Goal: Task Accomplishment & Management: Complete application form

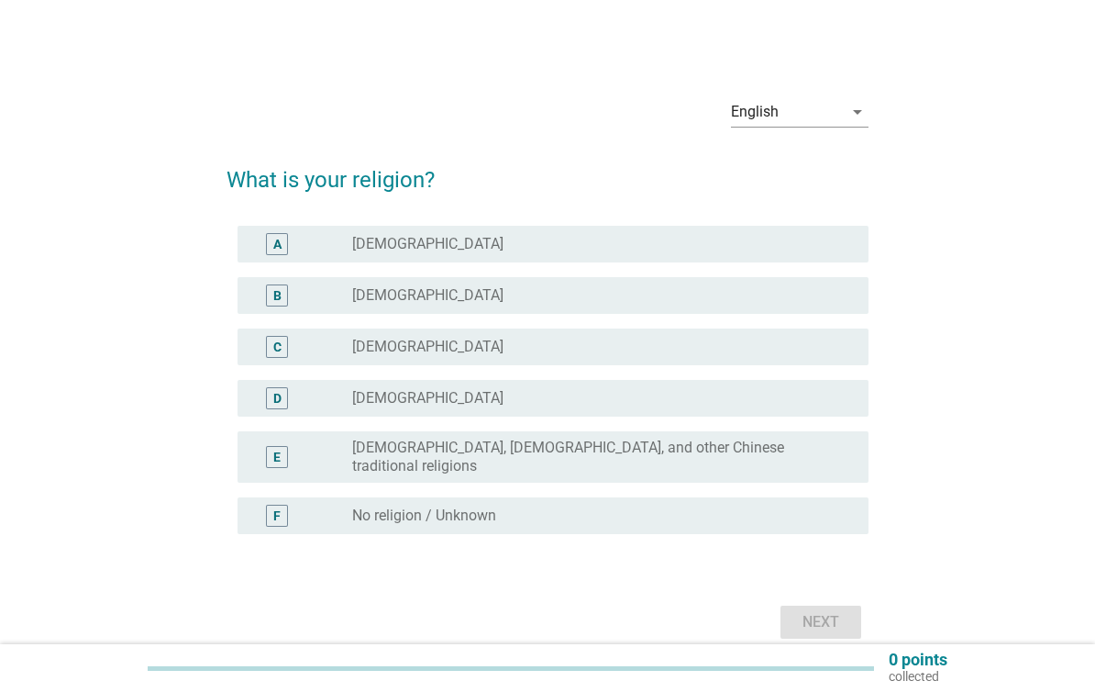
click at [266, 230] on div "A radio_button_unchecked [DEMOGRAPHIC_DATA]" at bounding box center [553, 244] width 631 height 37
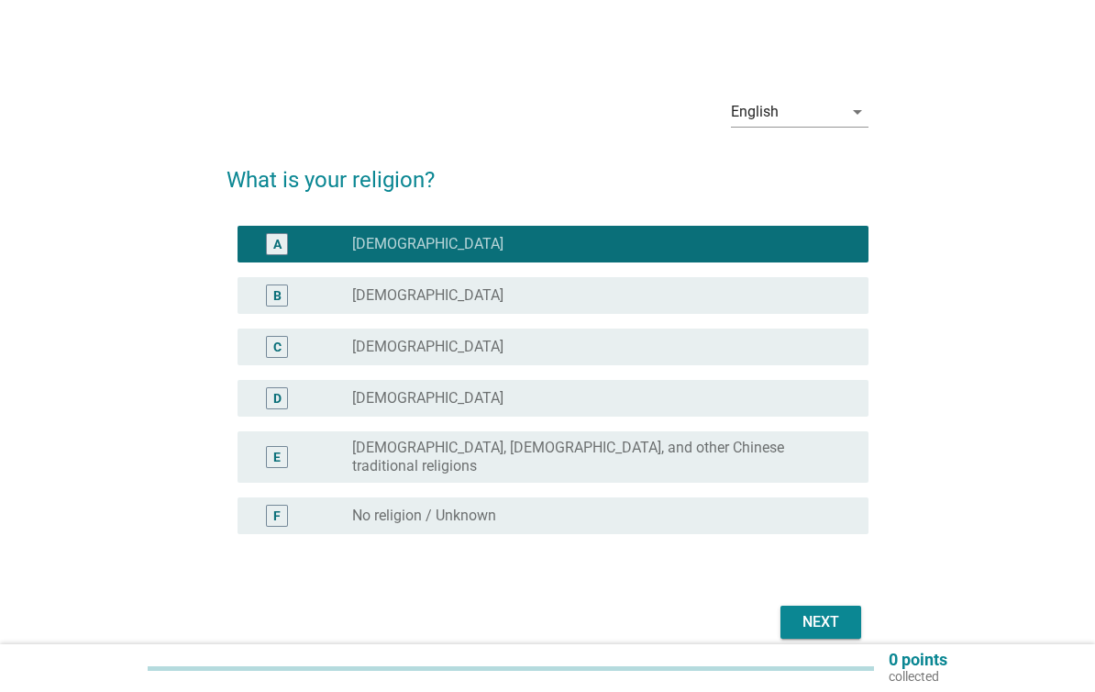
click at [848, 606] on button "Next" at bounding box center [821, 622] width 81 height 33
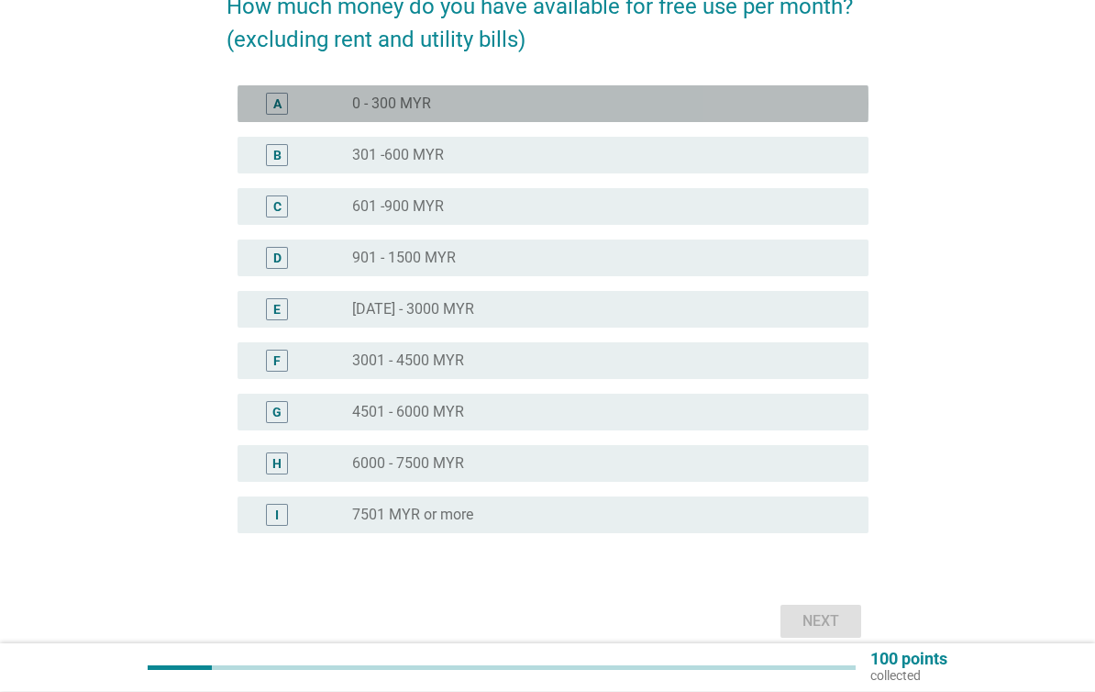
scroll to position [173, 0]
click at [261, 98] on div "A" at bounding box center [277, 104] width 50 height 22
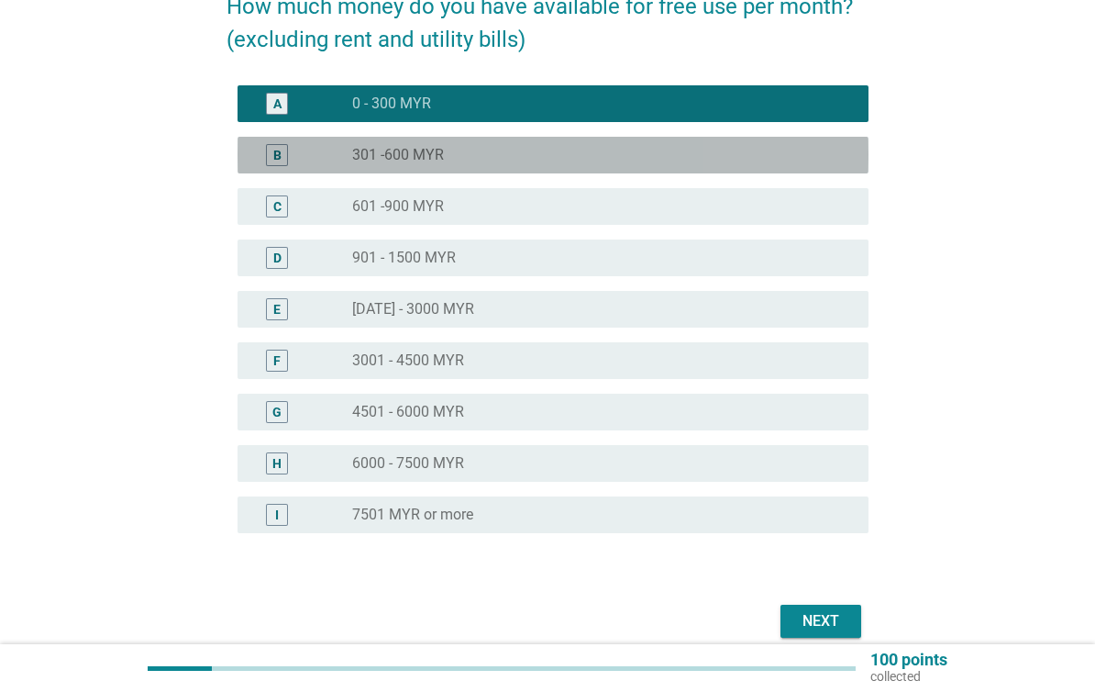
click at [272, 155] on div "B" at bounding box center [277, 155] width 22 height 22
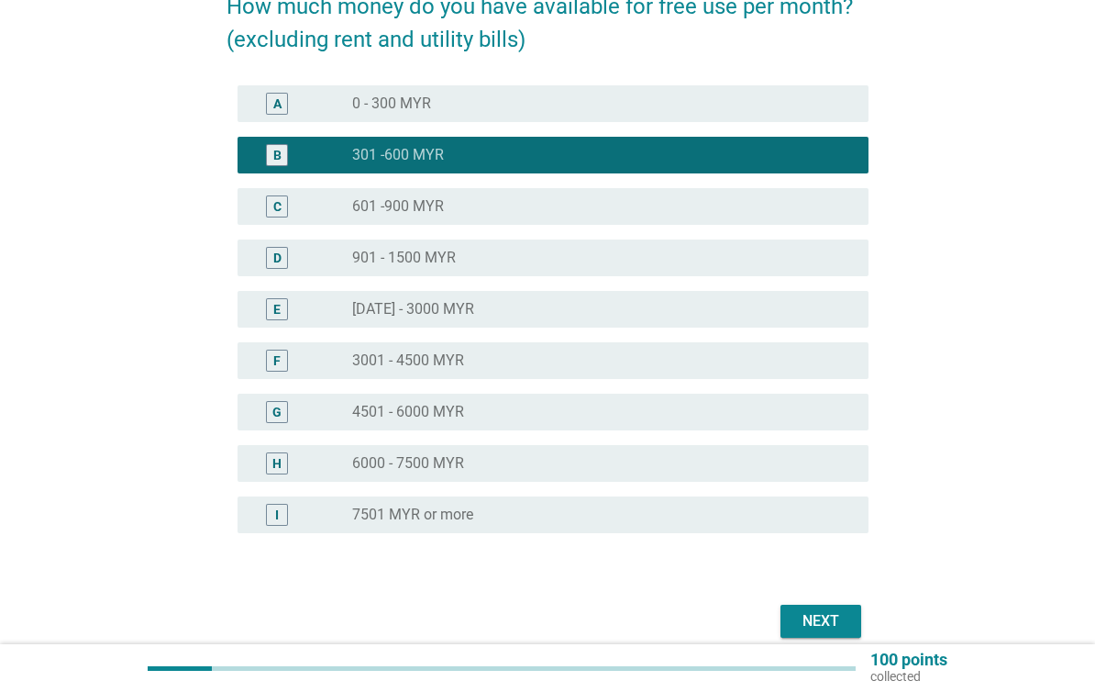
click at [829, 622] on div "Next" at bounding box center [820, 621] width 51 height 22
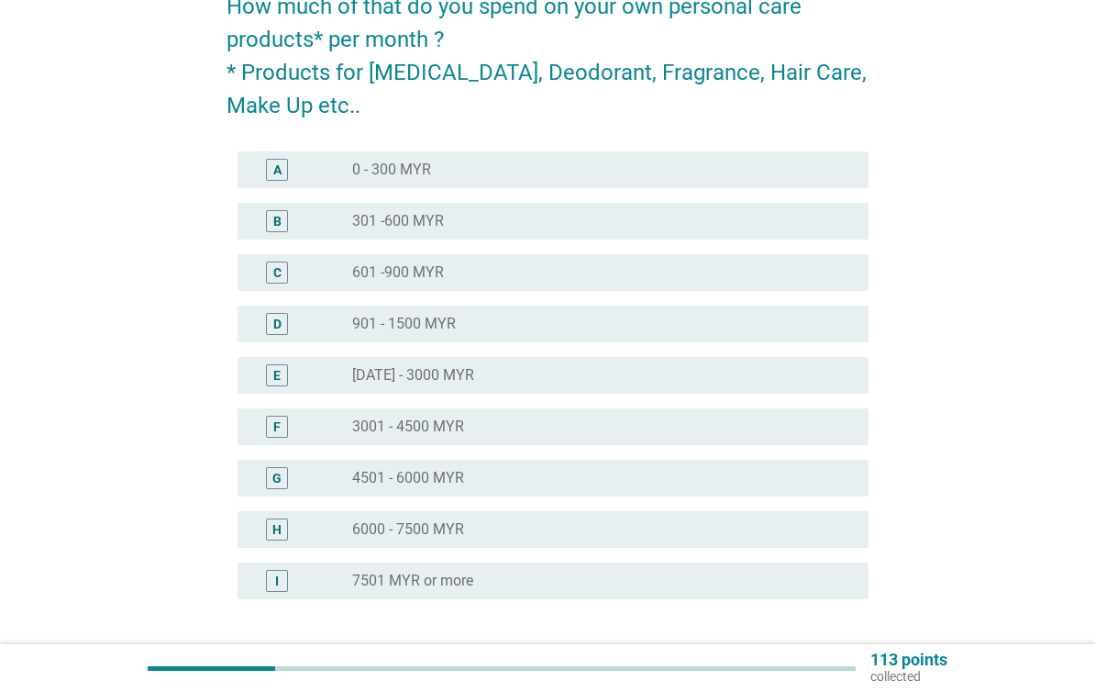
scroll to position [0, 0]
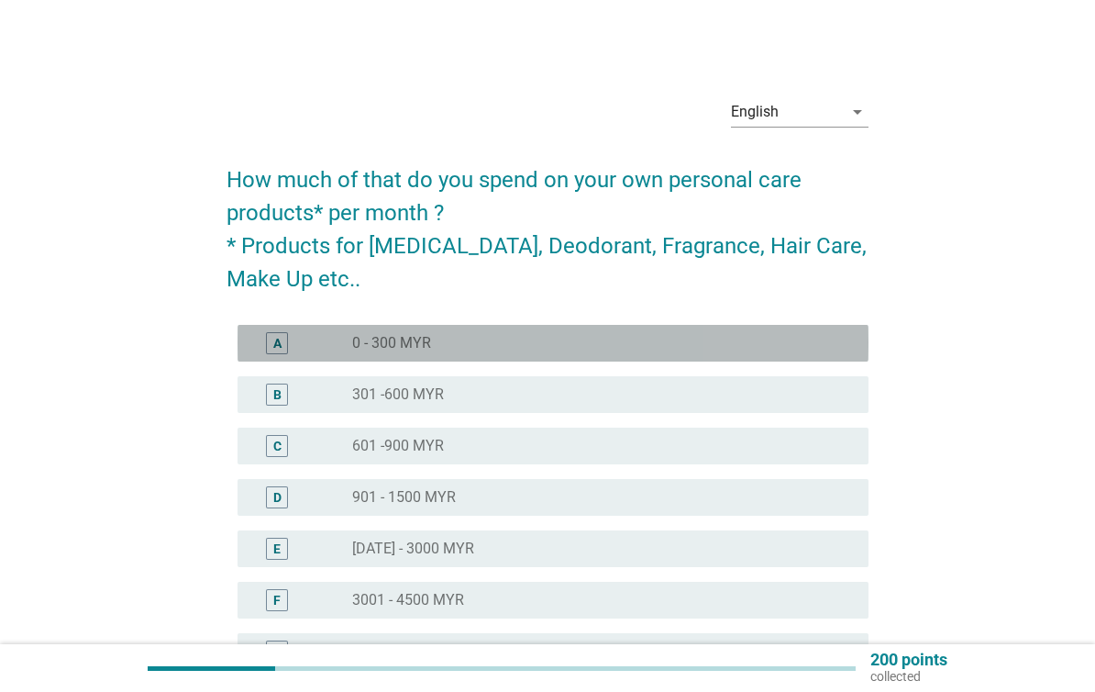
click at [272, 347] on div "A" at bounding box center [277, 343] width 22 height 22
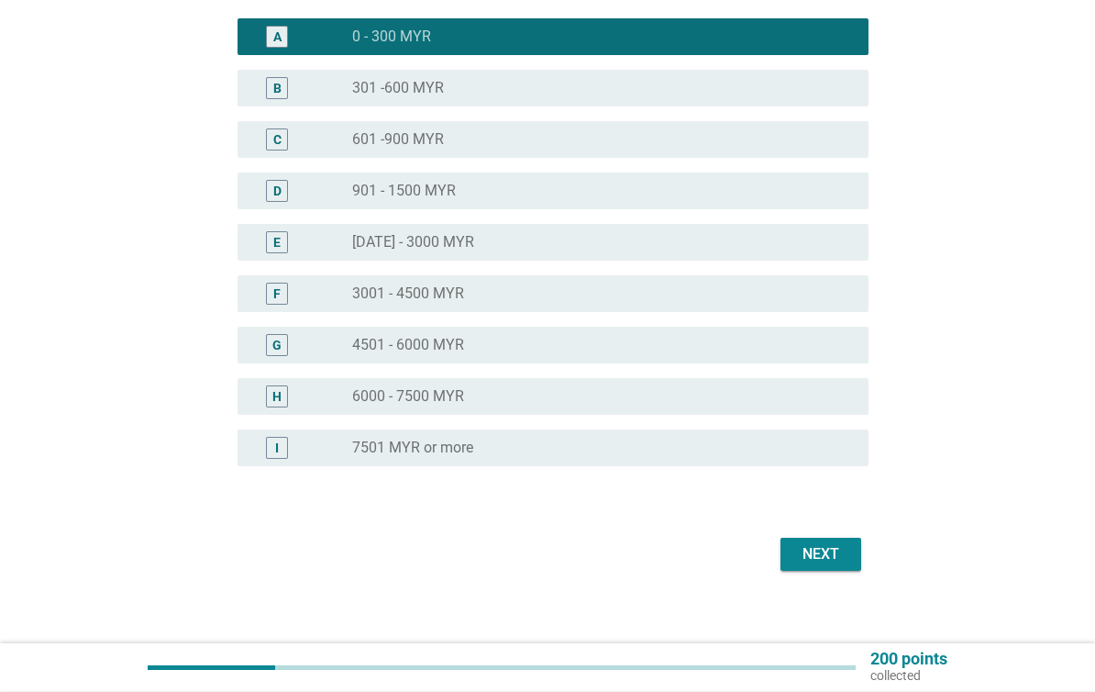
scroll to position [306, 0]
click at [826, 554] on div "Next" at bounding box center [820, 554] width 51 height 22
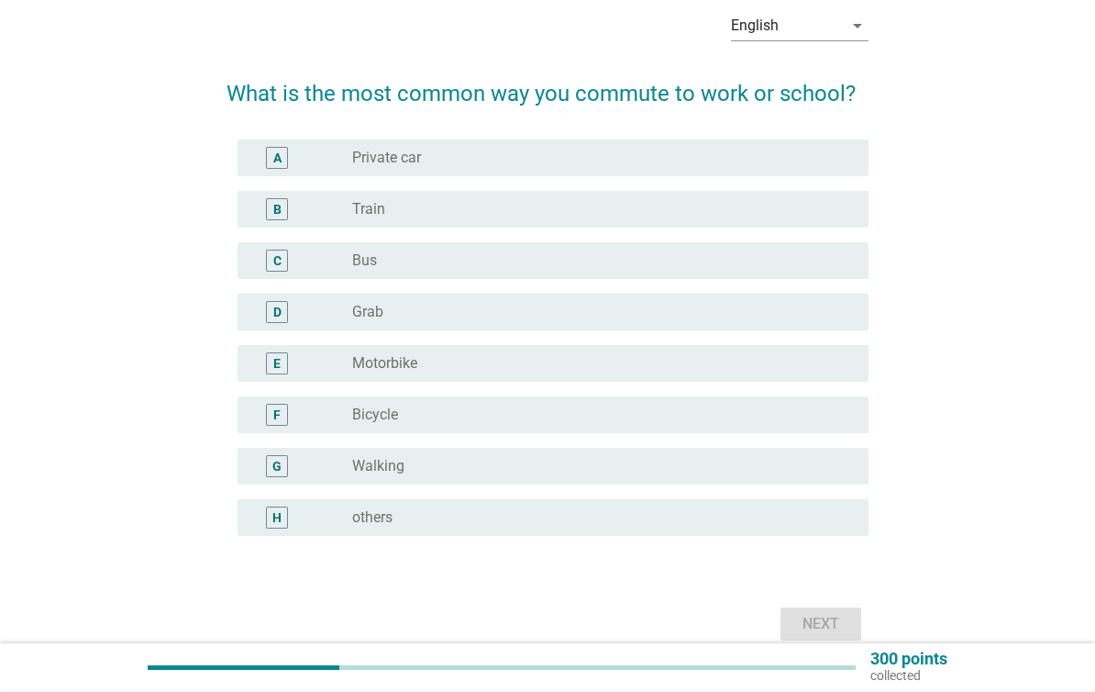
scroll to position [86, 0]
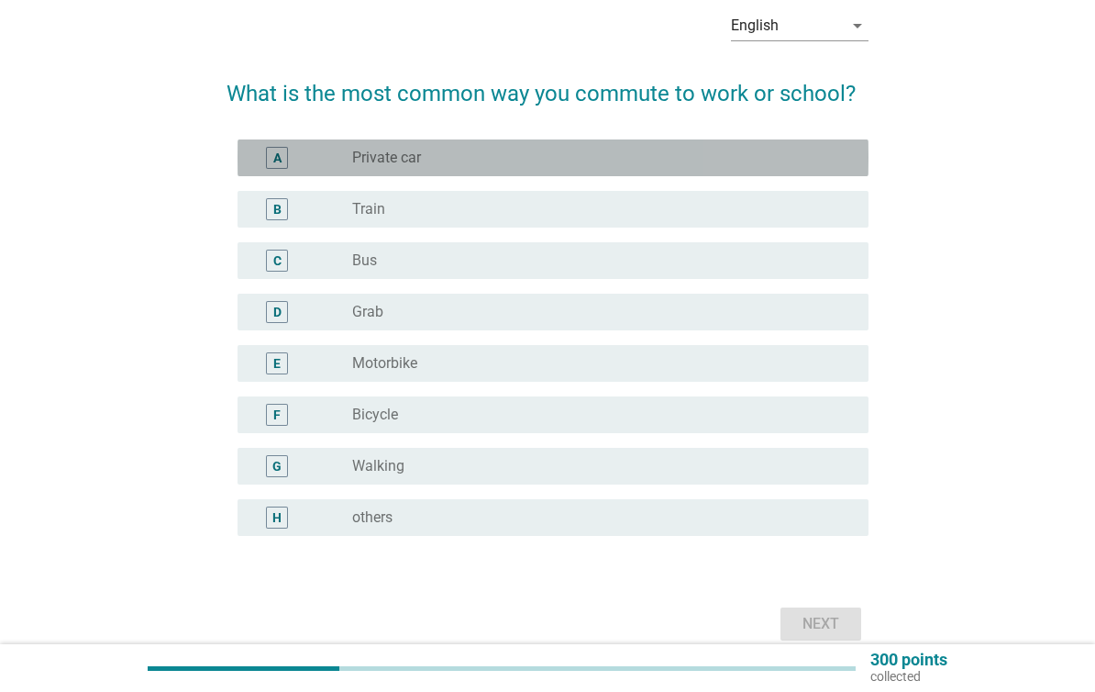
click at [753, 162] on div "radio_button_unchecked Private car" at bounding box center [595, 158] width 487 height 18
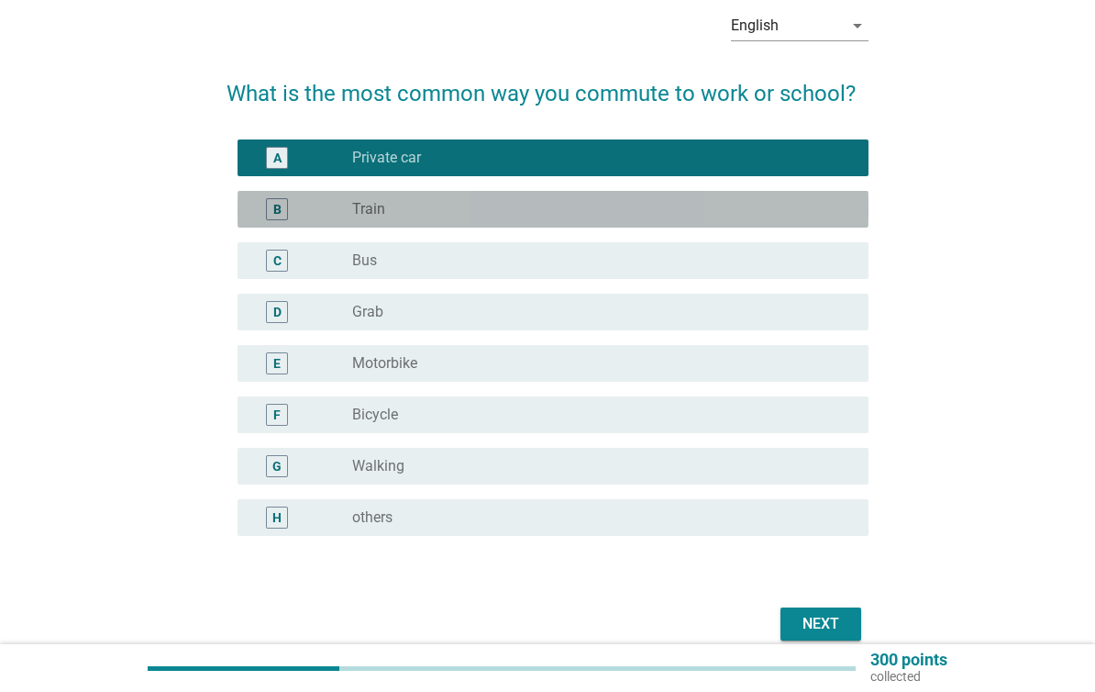
click at [269, 211] on div "B" at bounding box center [277, 209] width 22 height 22
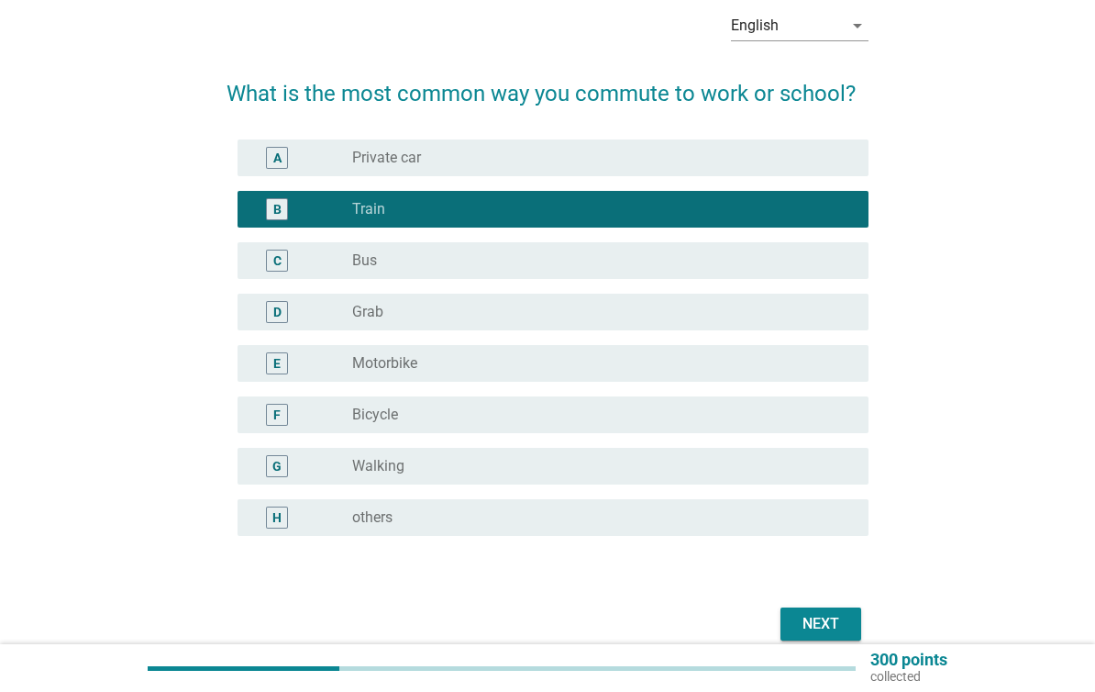
click at [815, 622] on div "Next" at bounding box center [820, 624] width 51 height 22
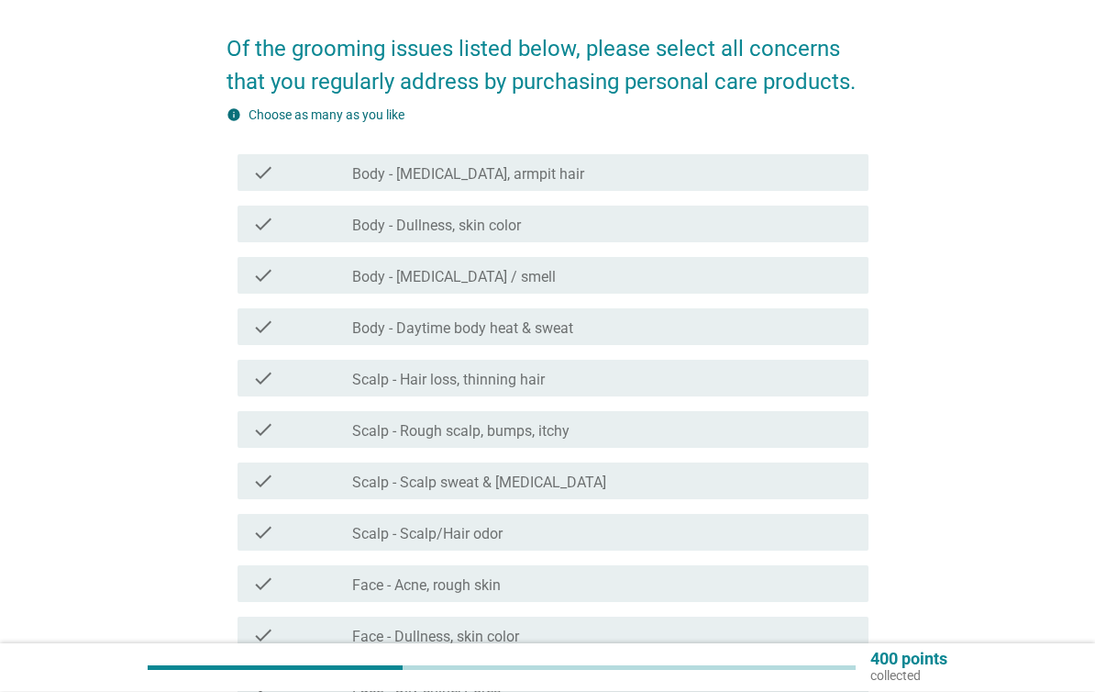
scroll to position [131, 0]
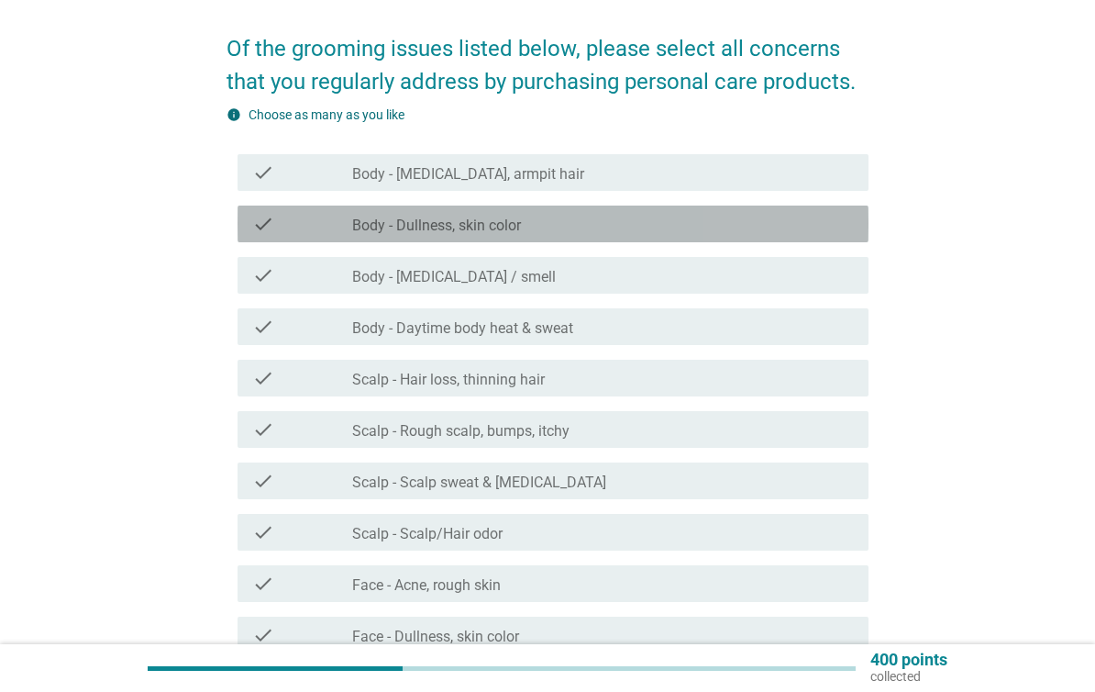
click at [826, 212] on div "check check_box_outline_blank Body - Dullness, skin color" at bounding box center [553, 224] width 631 height 37
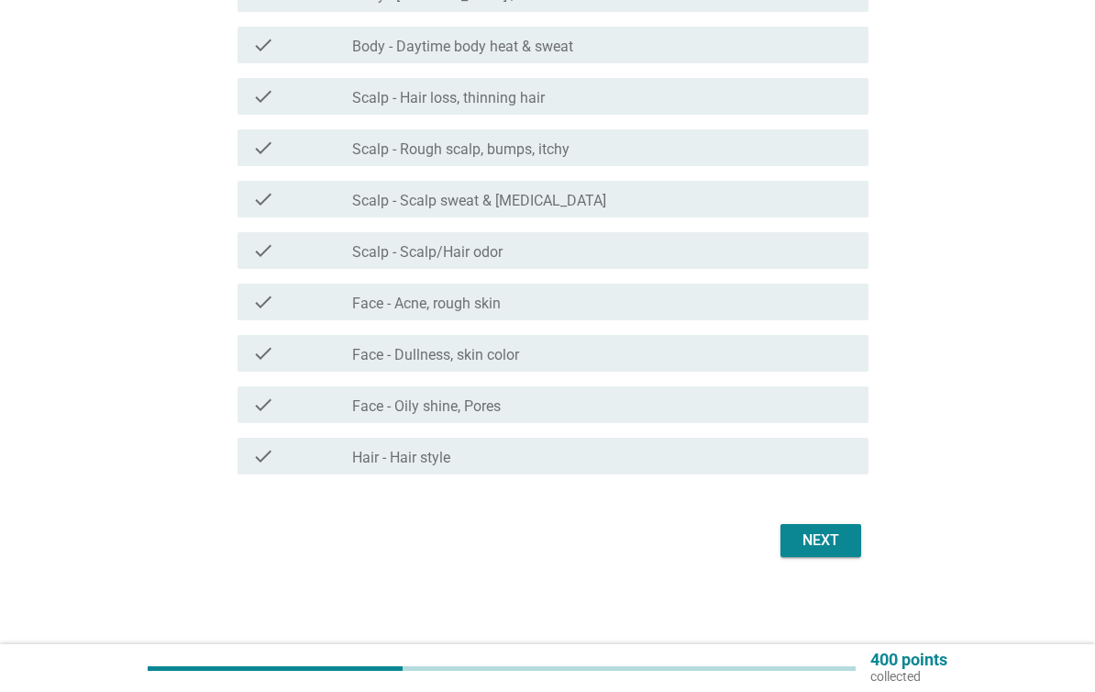
scroll to position [414, 0]
click at [834, 542] on div "Next" at bounding box center [820, 539] width 51 height 22
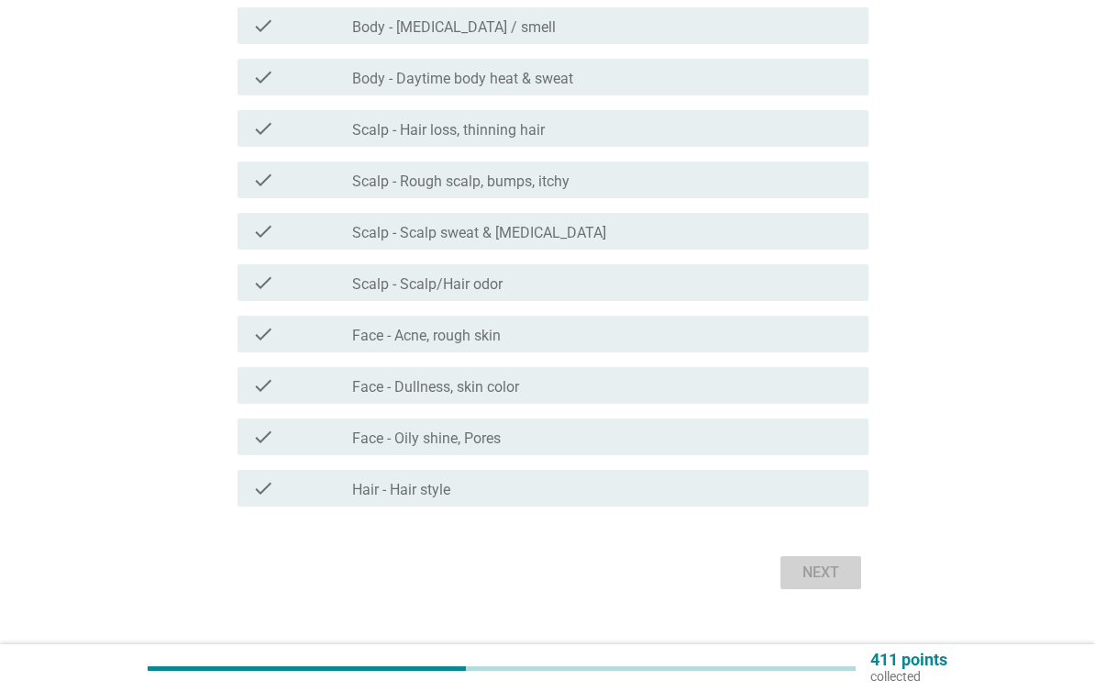
scroll to position [0, 0]
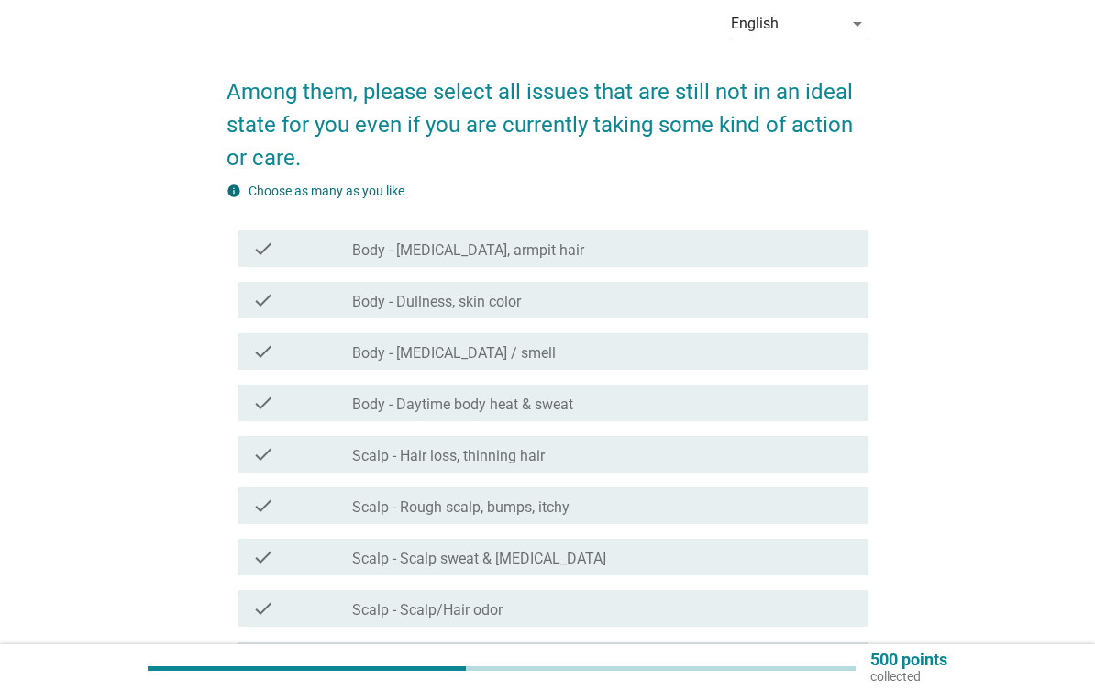
click at [802, 317] on div "check check_box_outline_blank Body - Dullness, skin color" at bounding box center [553, 300] width 631 height 37
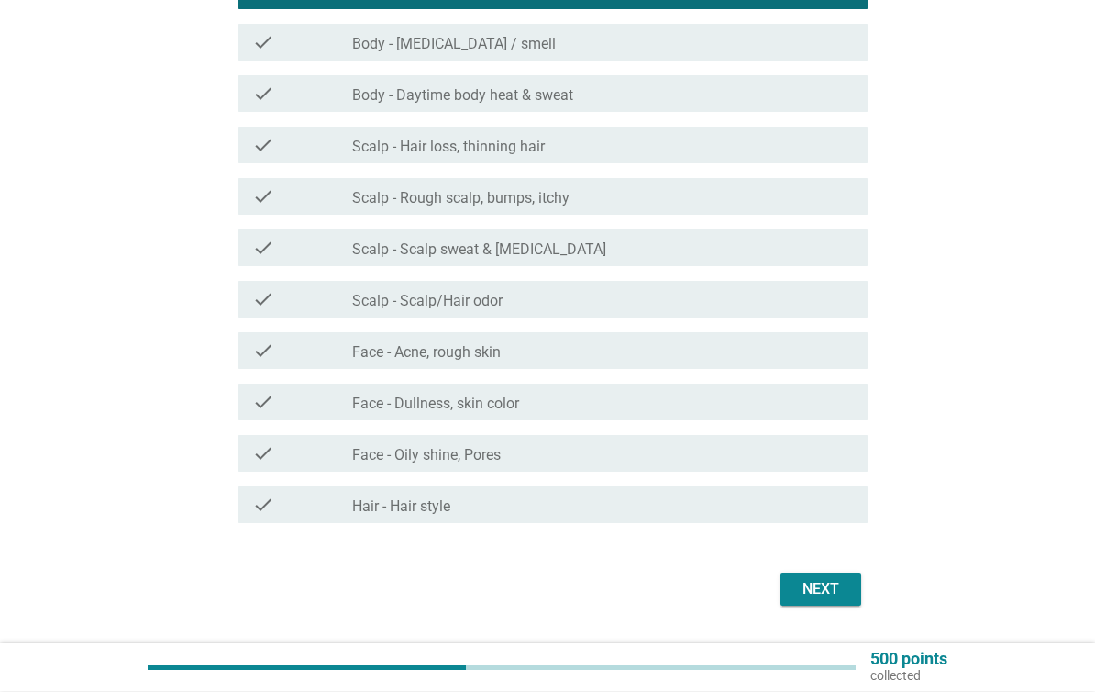
scroll to position [447, 0]
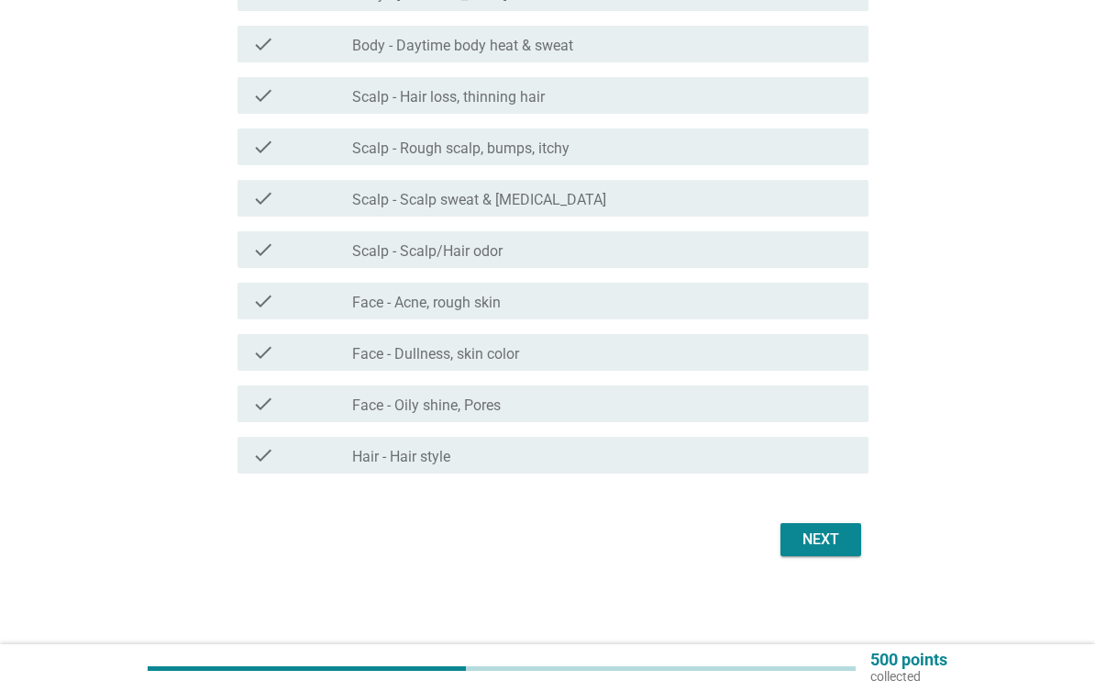
click at [823, 543] on div "Next" at bounding box center [820, 539] width 51 height 22
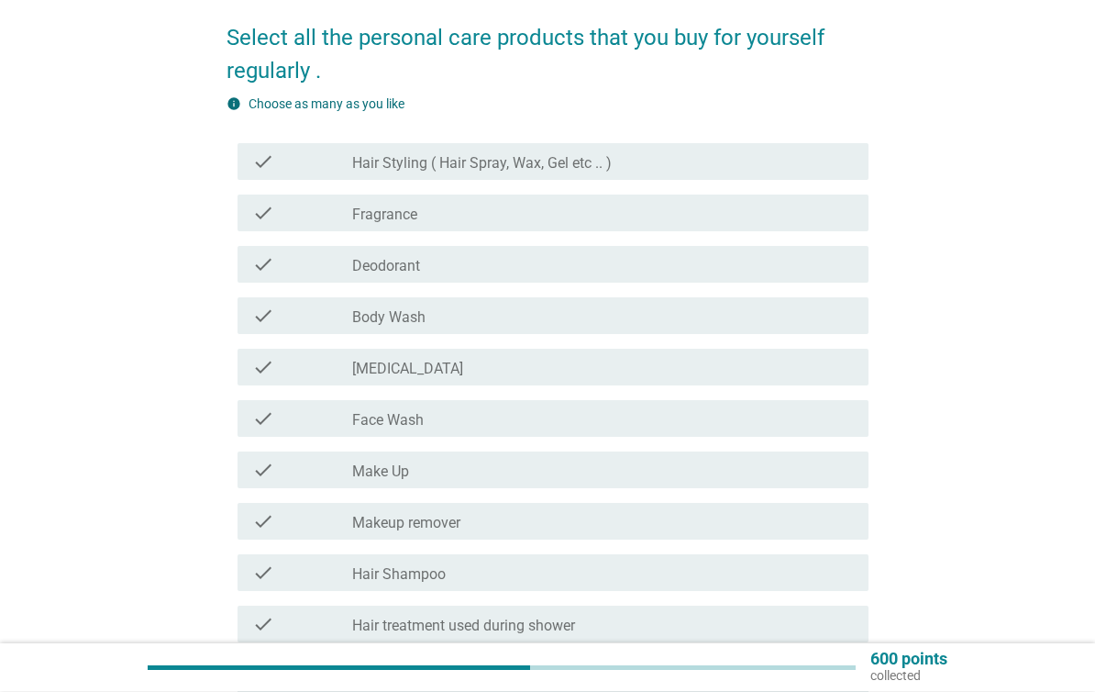
scroll to position [142, 0]
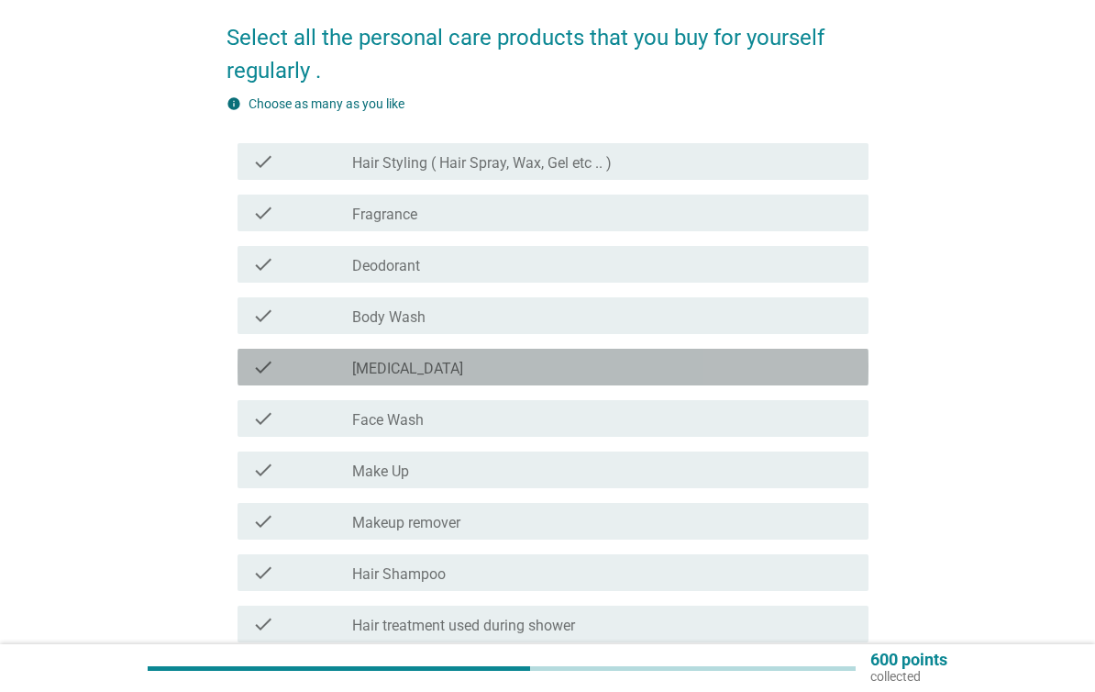
click at [764, 372] on div "check_box_outline_blank [MEDICAL_DATA]" at bounding box center [603, 367] width 502 height 22
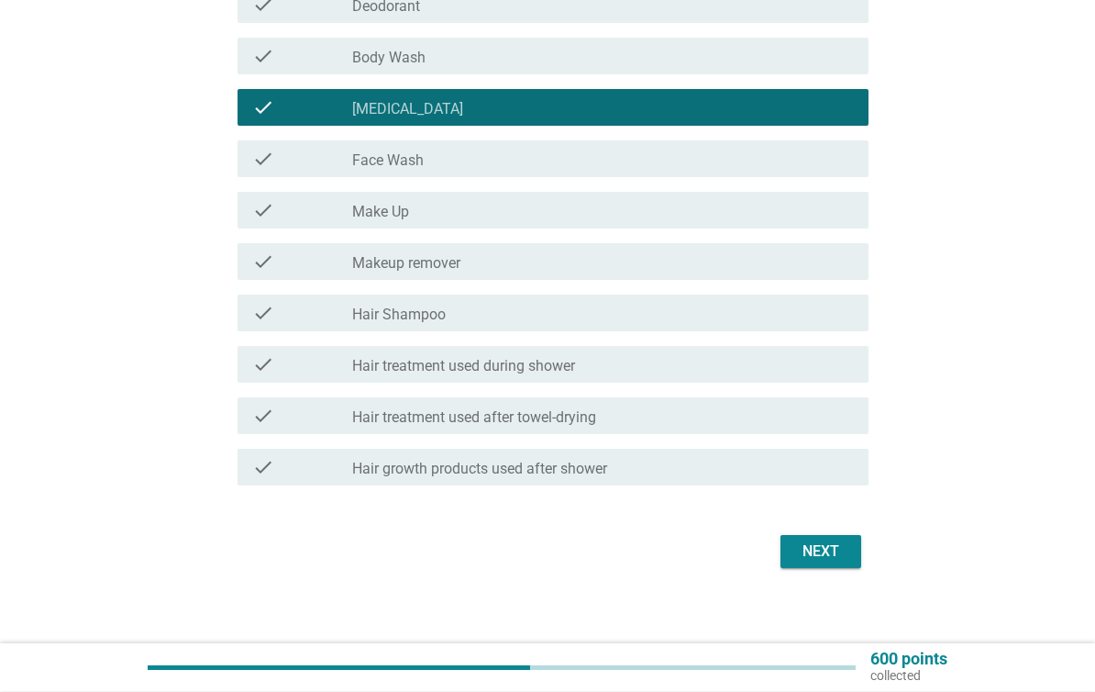
scroll to position [414, 0]
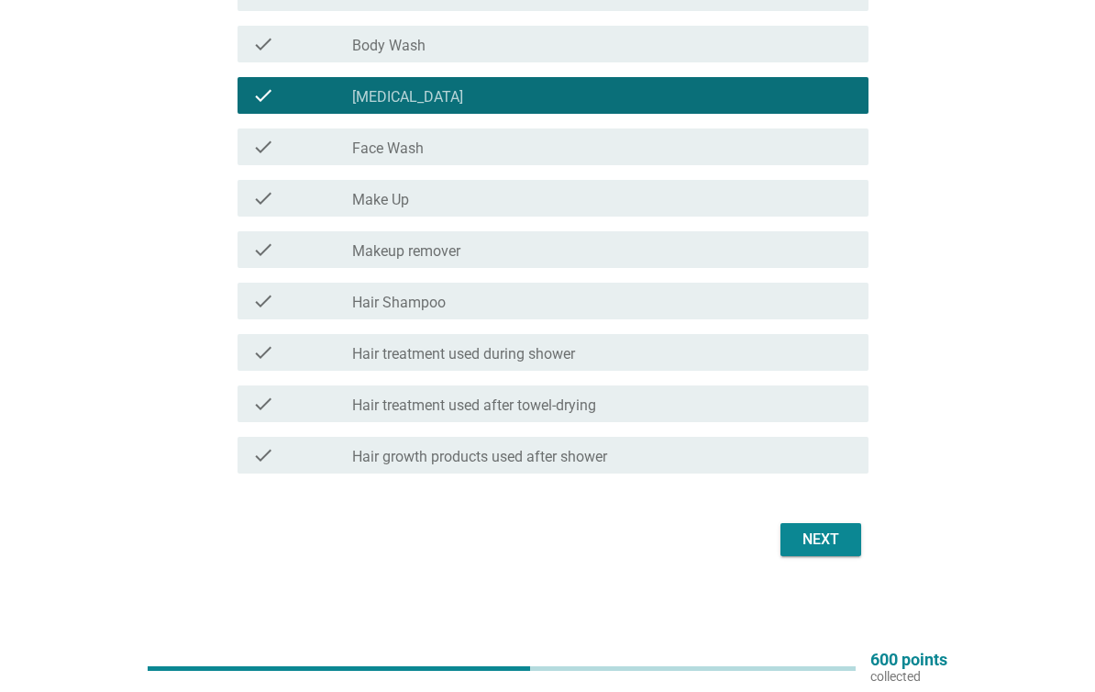
click at [828, 555] on button "Next" at bounding box center [821, 539] width 81 height 33
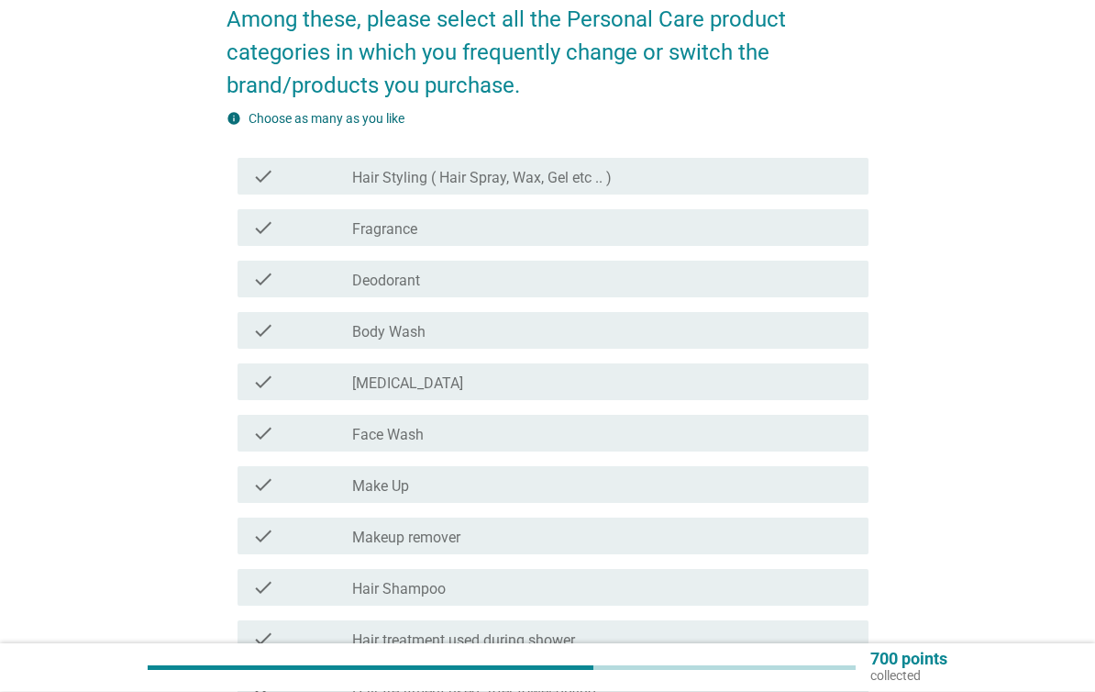
scroll to position [160, 0]
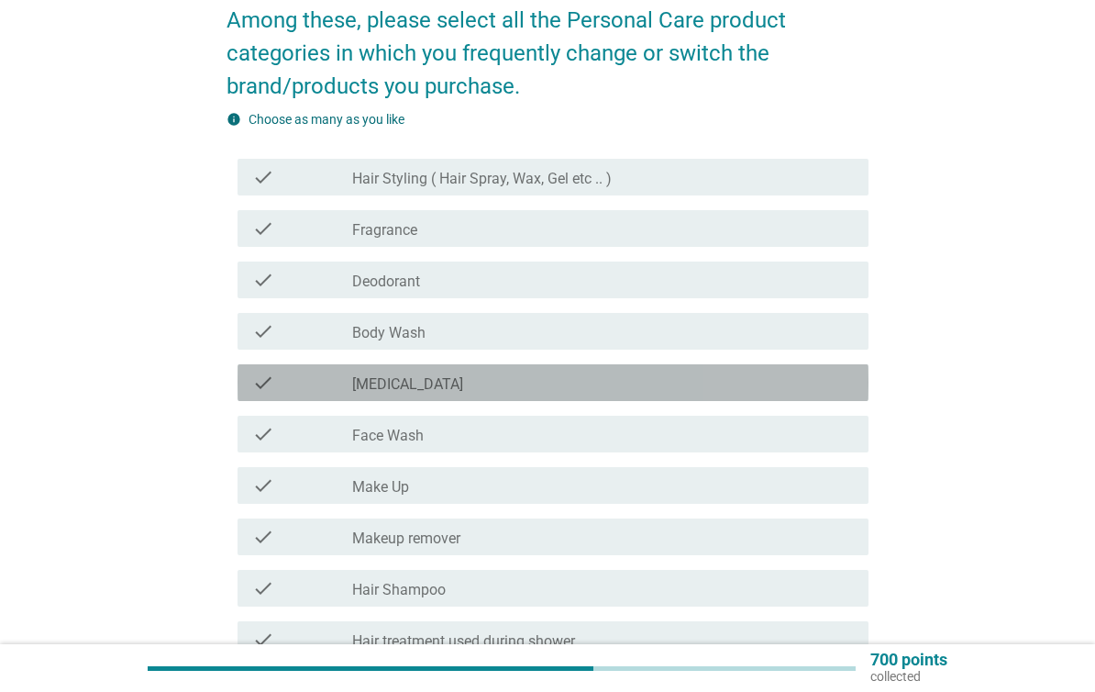
click at [790, 398] on div "check check_box_outline_blank [MEDICAL_DATA]" at bounding box center [553, 382] width 631 height 37
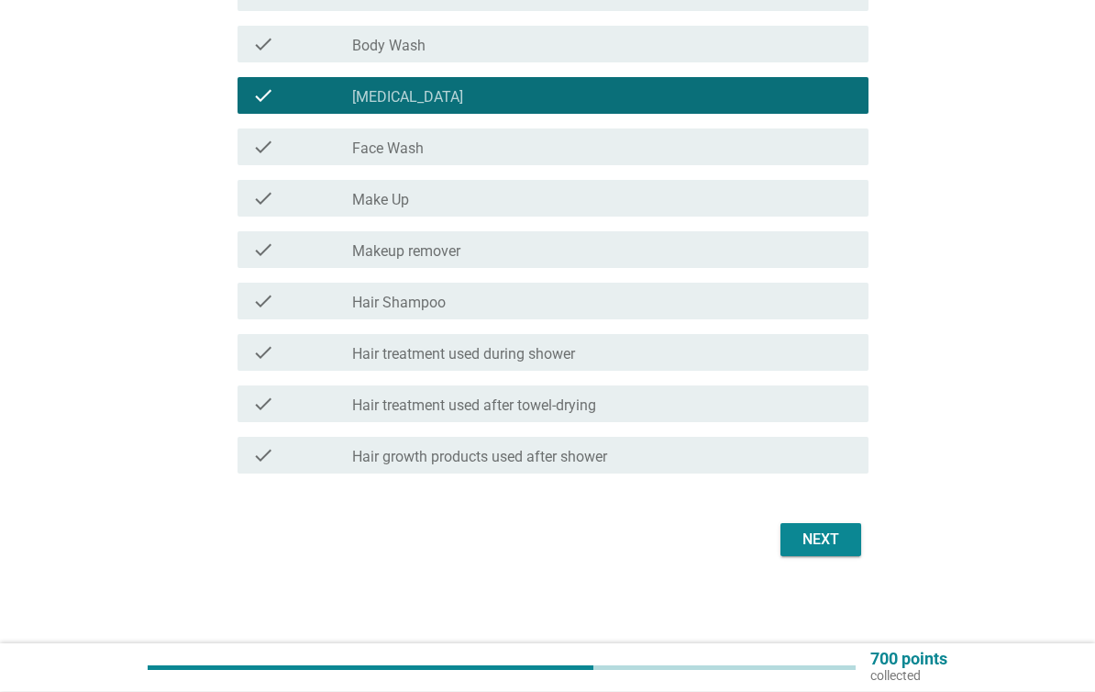
scroll to position [447, 0]
click at [837, 547] on div "Next" at bounding box center [820, 539] width 51 height 22
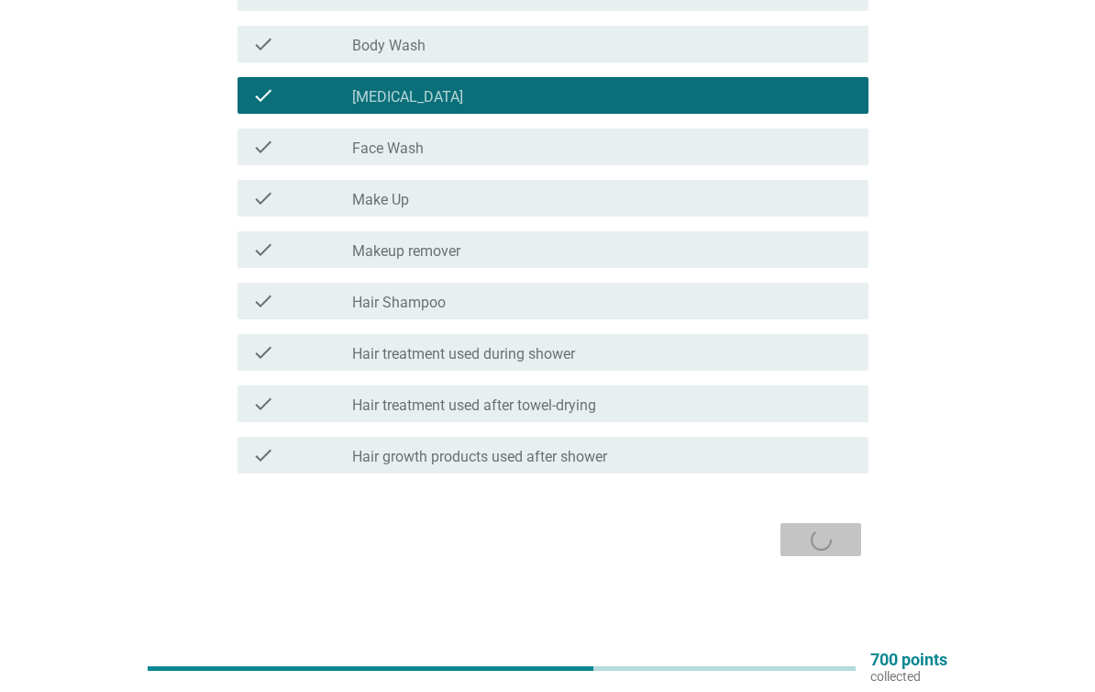
scroll to position [0, 0]
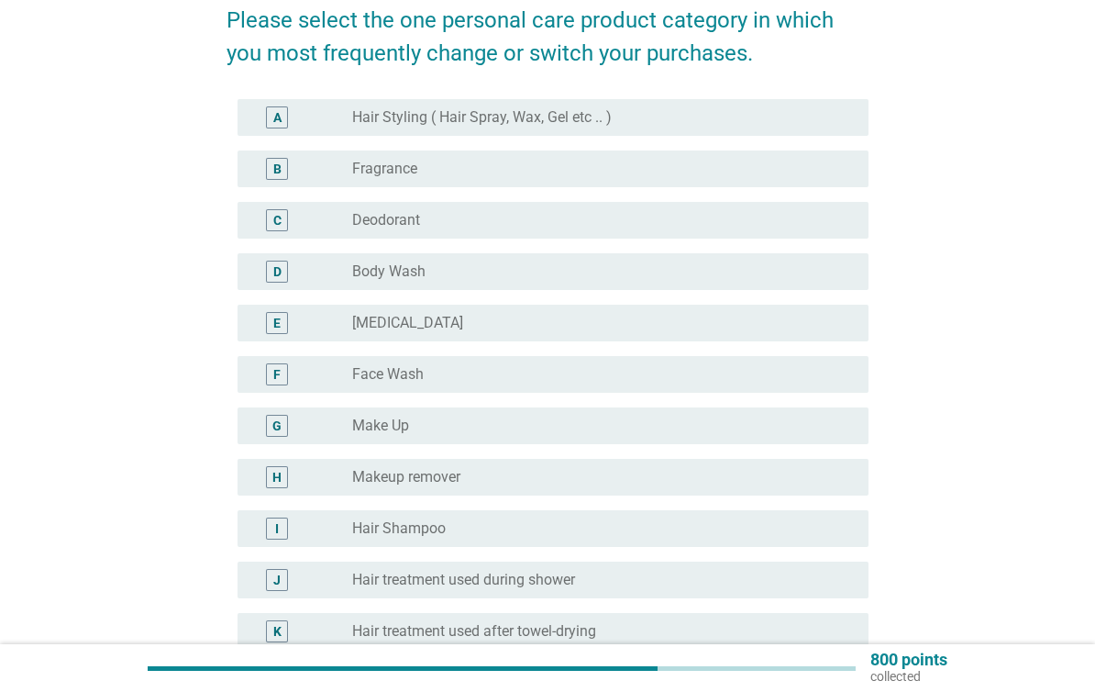
click at [805, 328] on div "radio_button_unchecked [MEDICAL_DATA]" at bounding box center [595, 323] width 487 height 18
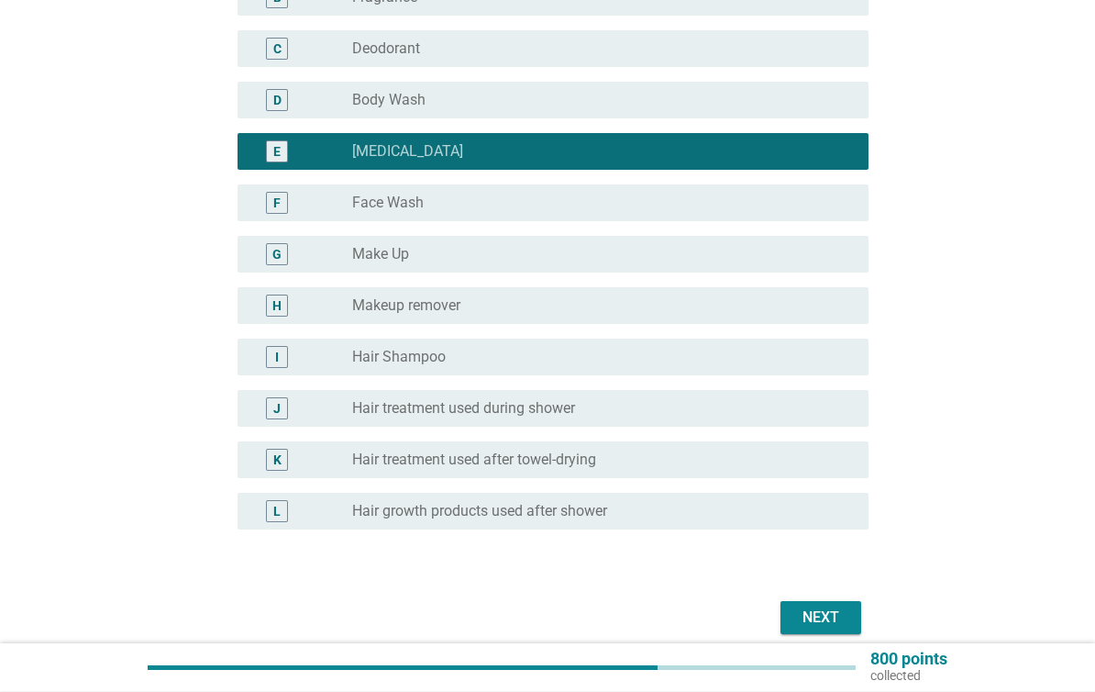
scroll to position [409, 0]
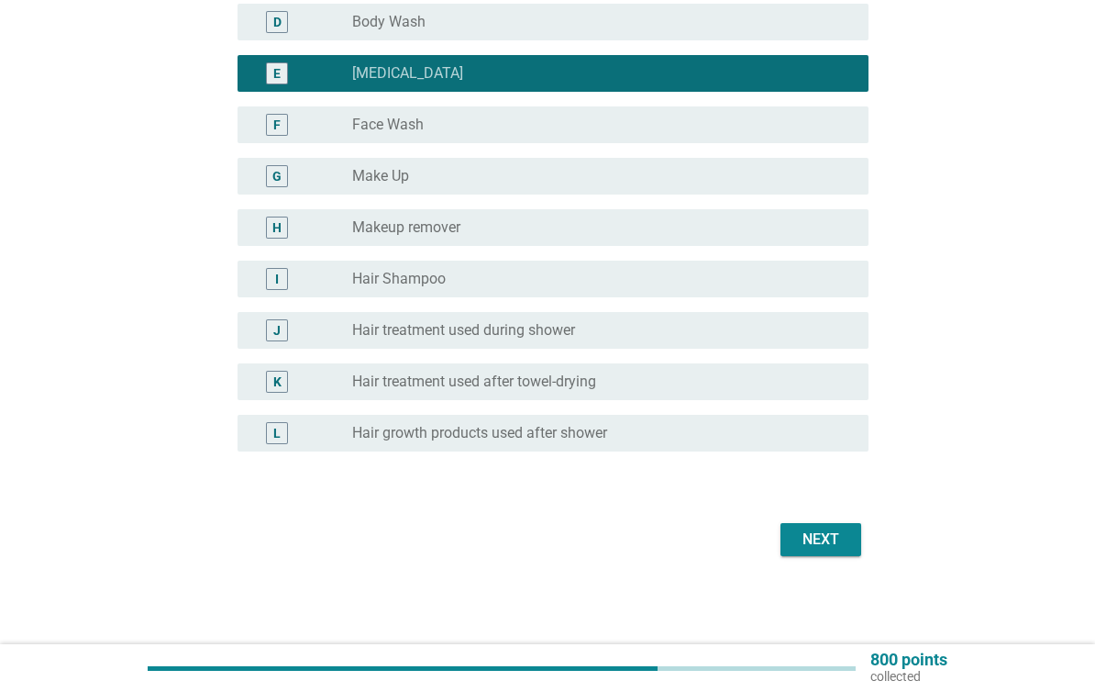
click at [811, 555] on button "Next" at bounding box center [821, 539] width 81 height 33
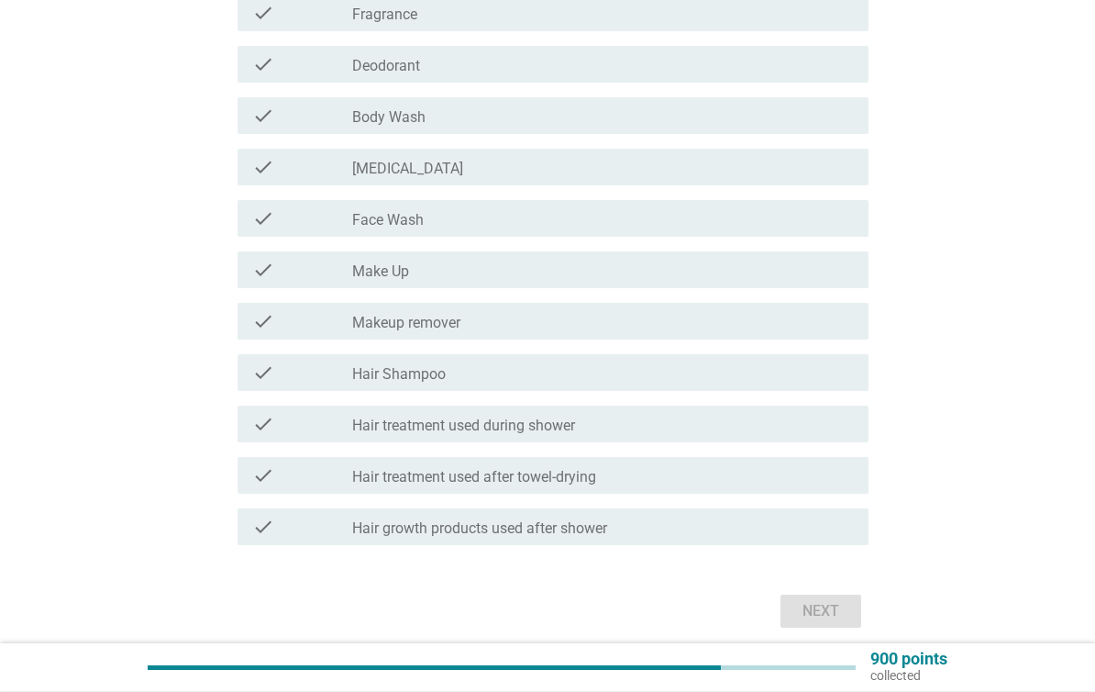
scroll to position [407, 0]
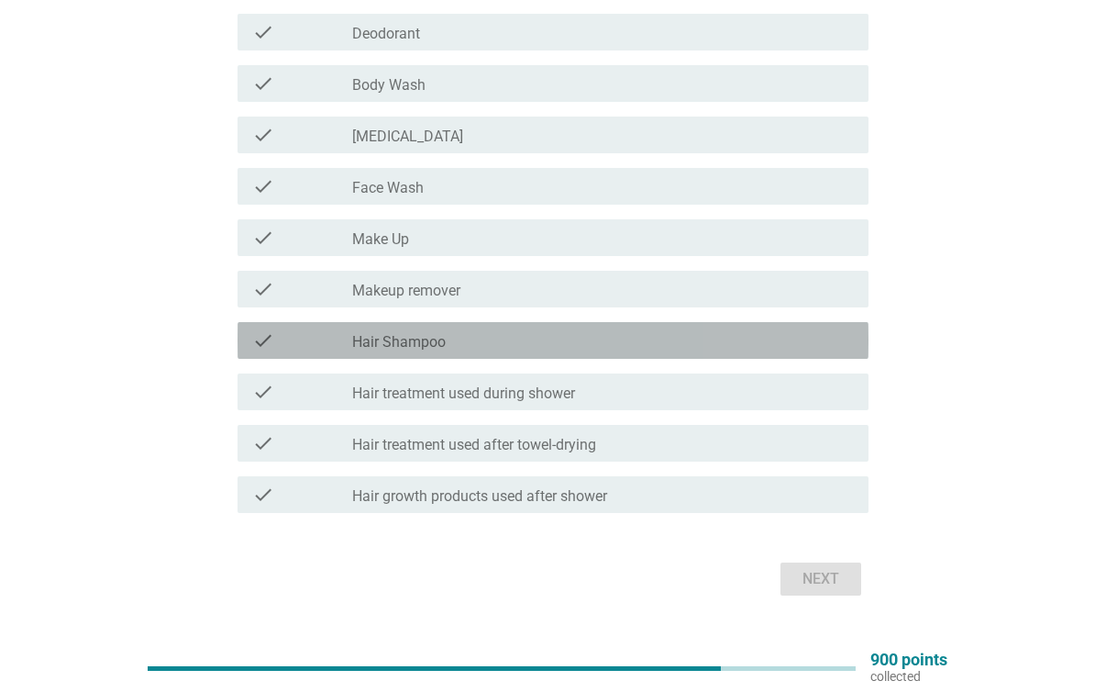
click at [718, 342] on div "check_box_outline_blank Hair Shampoo" at bounding box center [603, 340] width 502 height 22
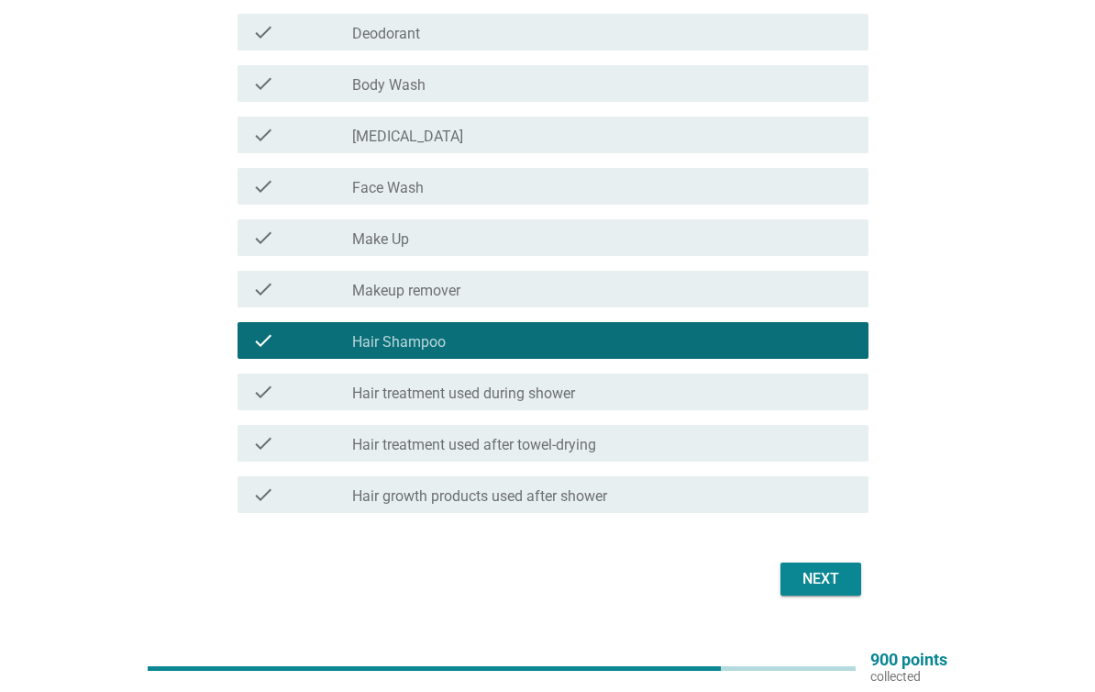
click at [826, 579] on div "Next" at bounding box center [820, 579] width 51 height 22
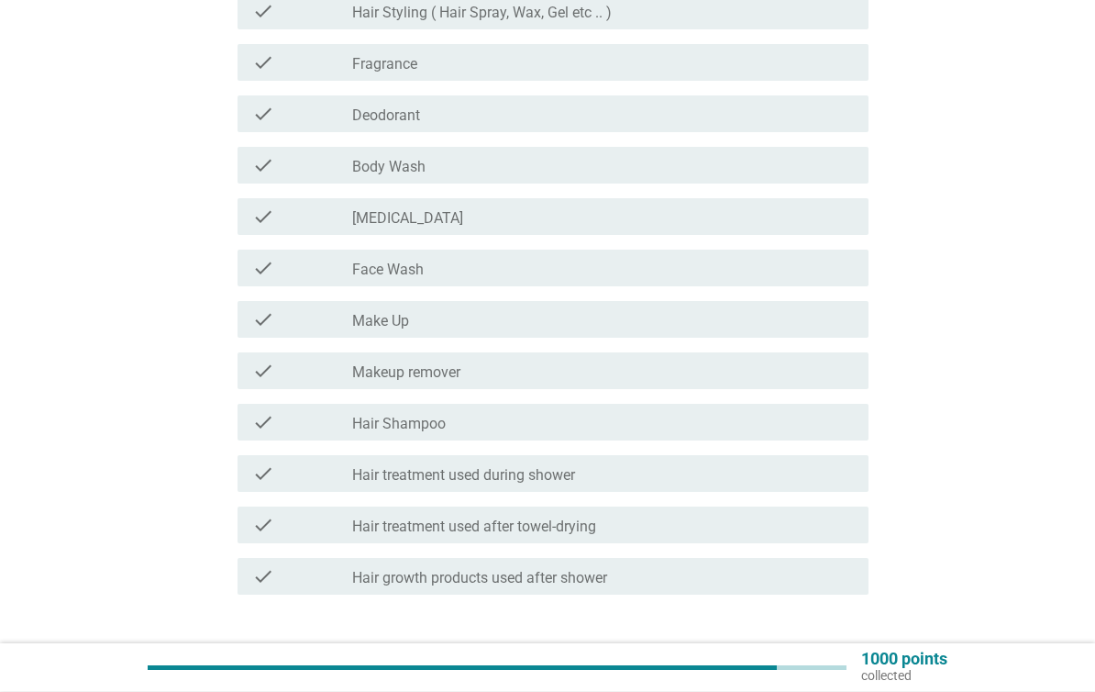
scroll to position [293, 0]
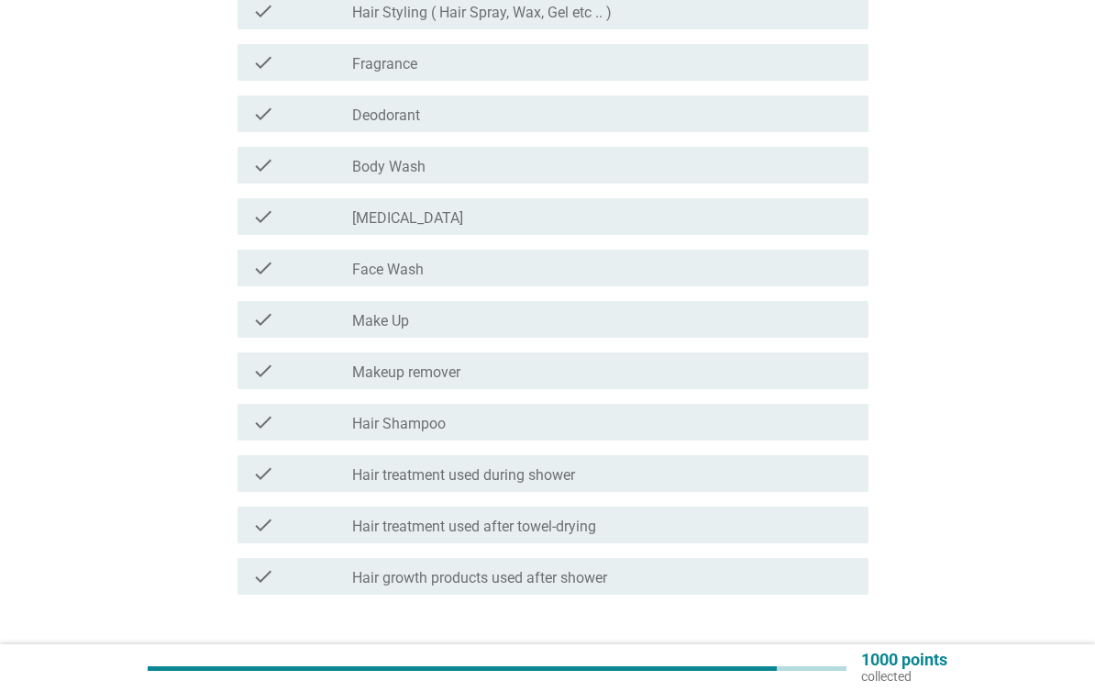
click at [730, 436] on div "check check_box_outline_blank Hair Shampoo" at bounding box center [553, 422] width 631 height 37
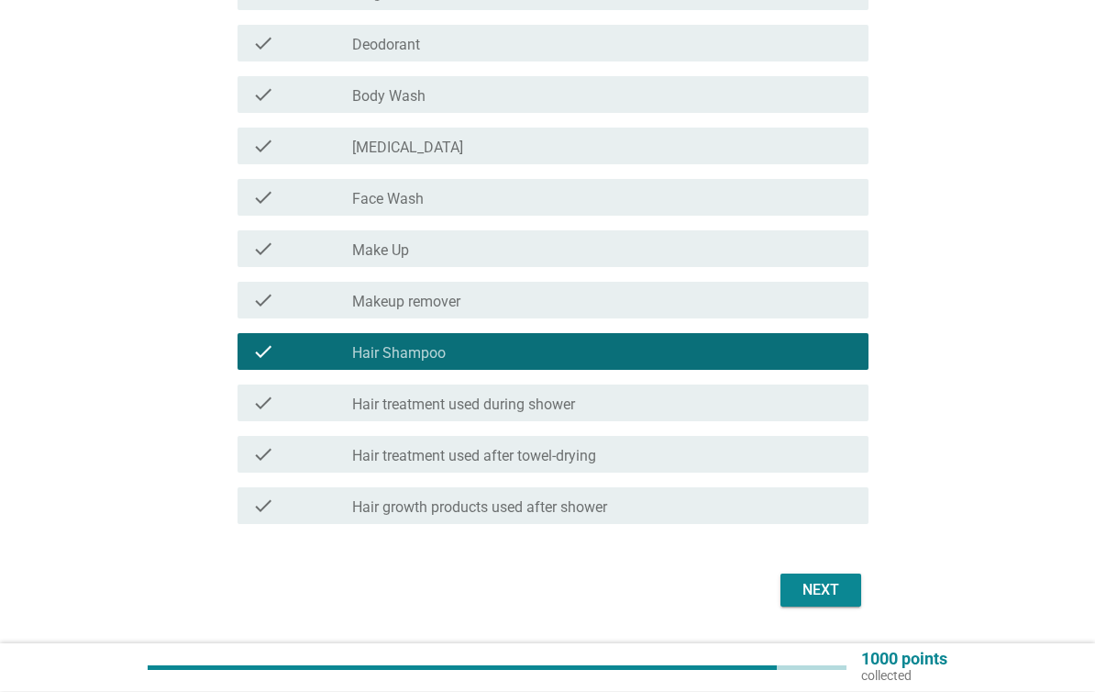
scroll to position [363, 0]
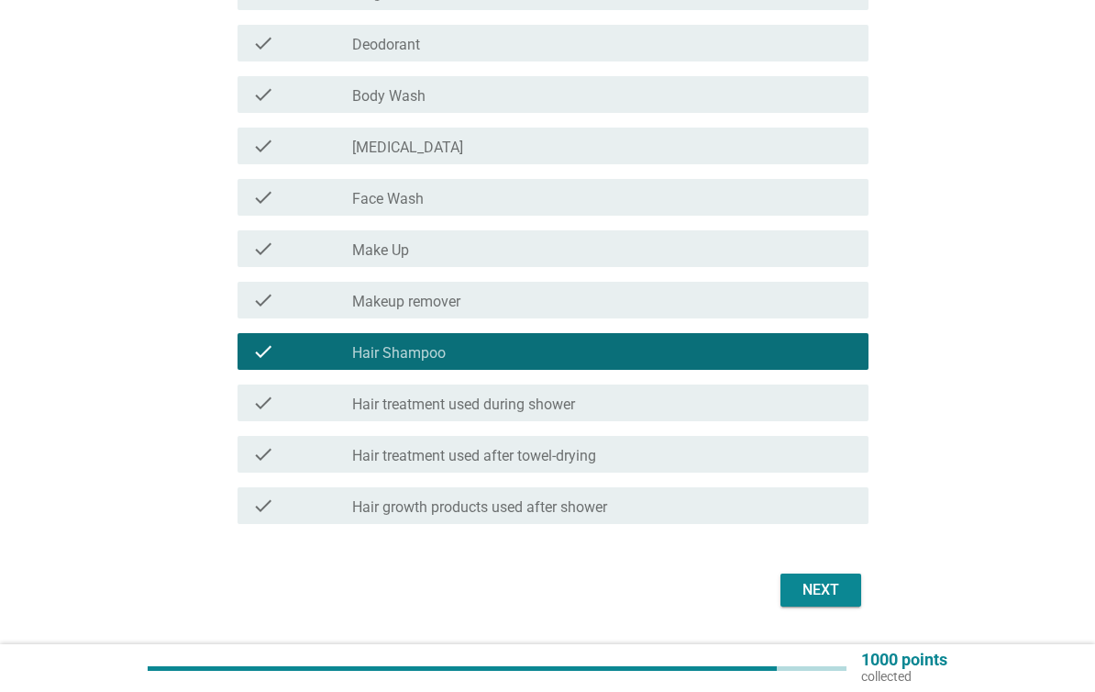
click at [822, 588] on div "Next" at bounding box center [820, 590] width 51 height 22
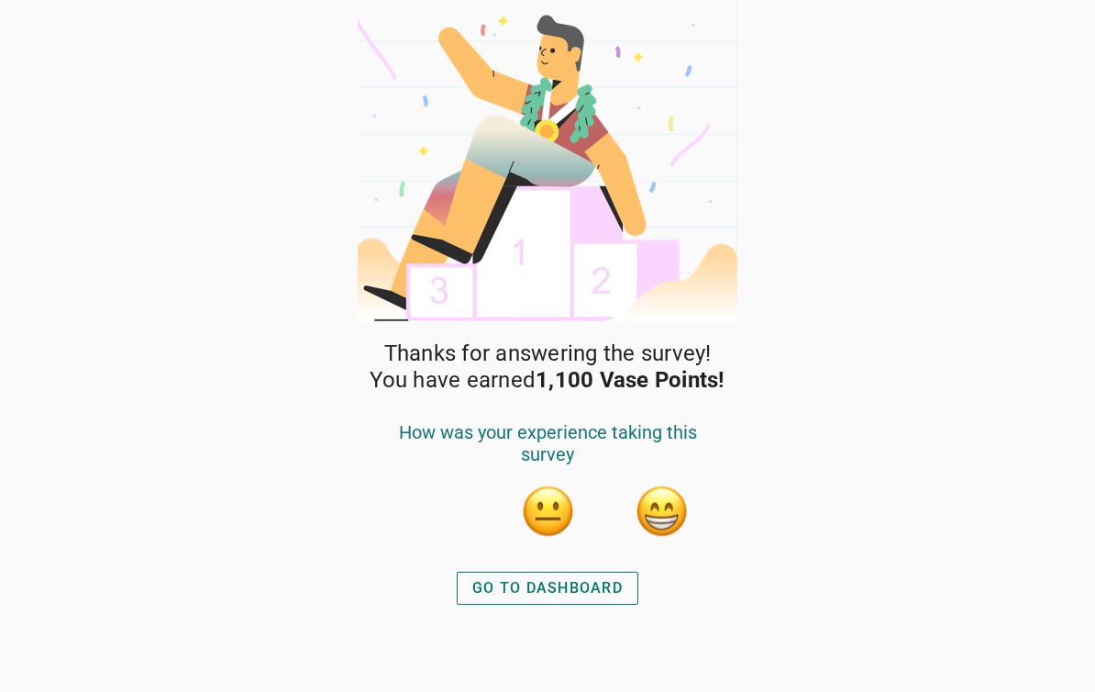
click at [612, 582] on div "GO TO DASHBOARD" at bounding box center [548, 588] width 150 height 22
